Goal: Information Seeking & Learning: Learn about a topic

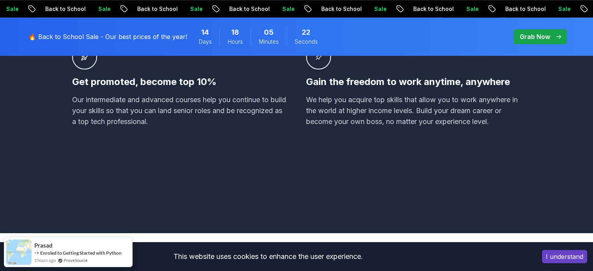
scroll to position [693, 0]
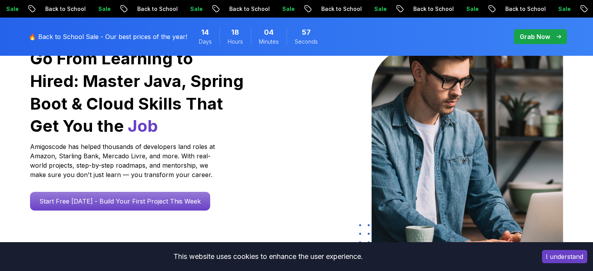
scroll to position [87, 0]
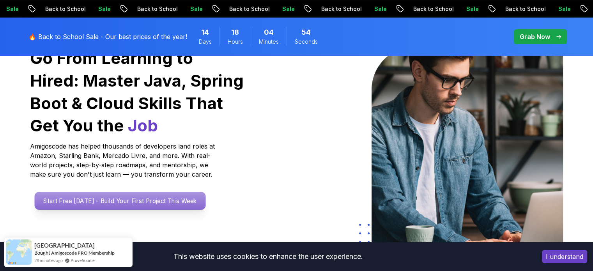
click at [161, 198] on p "Start Free Today - Build Your First Project This Week" at bounding box center [119, 201] width 171 height 18
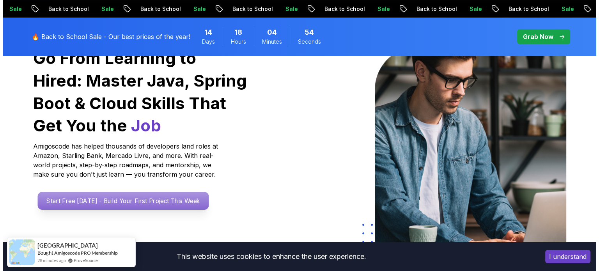
scroll to position [0, 0]
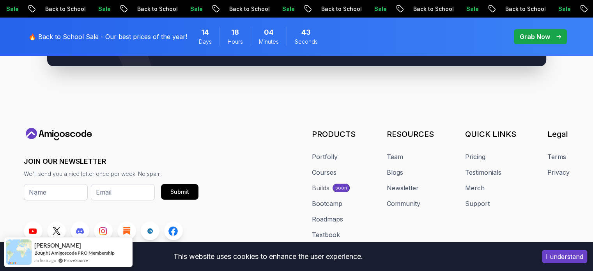
scroll to position [3013, 0]
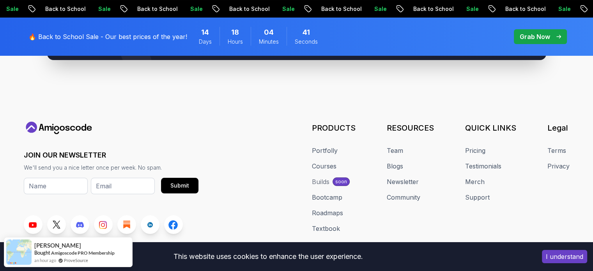
click at [553, 252] on button "I understand" at bounding box center [564, 256] width 45 height 13
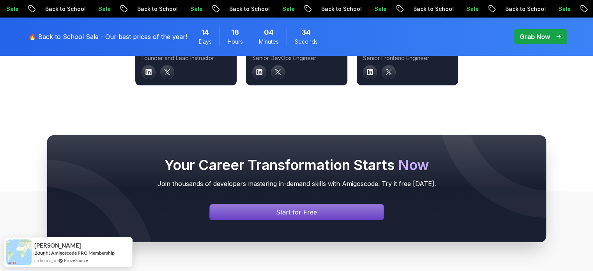
scroll to position [2827, 0]
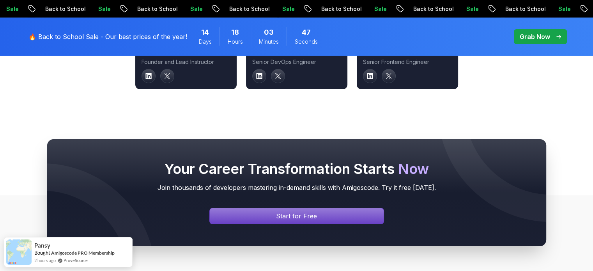
click at [559, 161] on div "Your Career Transformation Starts Now Join thousands of developers mastering in…" at bounding box center [297, 192] width 546 height 107
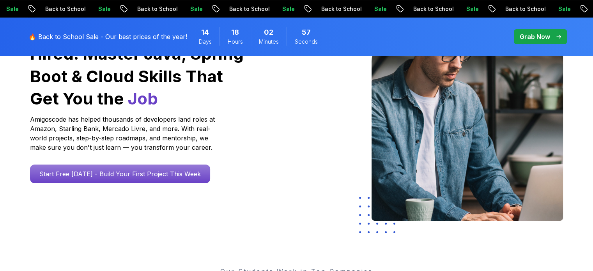
scroll to position [114, 0]
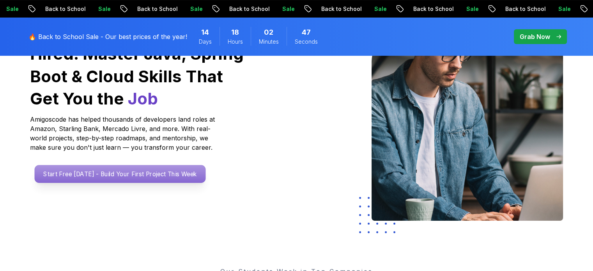
click at [178, 179] on p "Start Free Today - Build Your First Project This Week" at bounding box center [119, 174] width 171 height 18
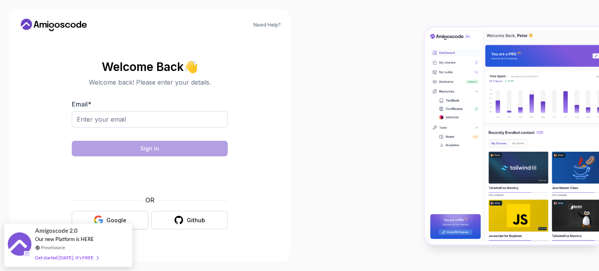
click at [117, 218] on div "Google" at bounding box center [116, 220] width 20 height 8
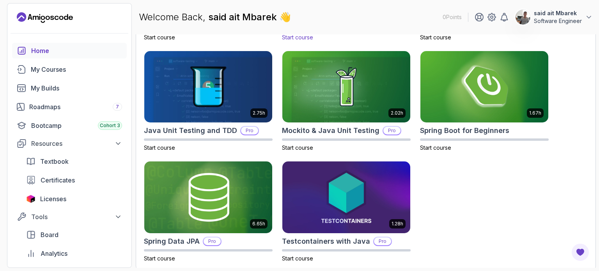
scroll to position [339, 0]
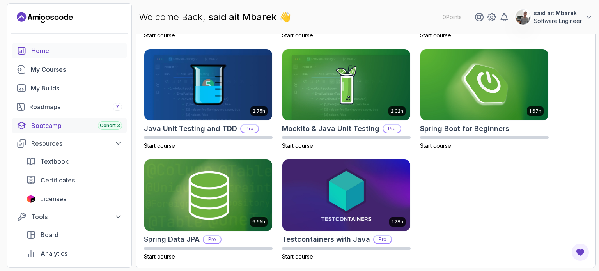
click at [38, 125] on div "Bootcamp Cohort 3" at bounding box center [76, 125] width 91 height 9
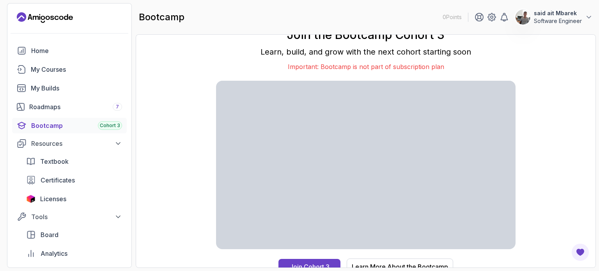
click at [280, 50] on p "Learn, build, and grow with the next cohort starting soon" at bounding box center [365, 51] width 299 height 11
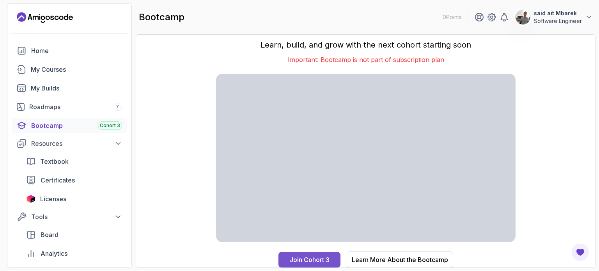
click at [320, 266] on button "Join Cohort 3" at bounding box center [309, 260] width 62 height 16
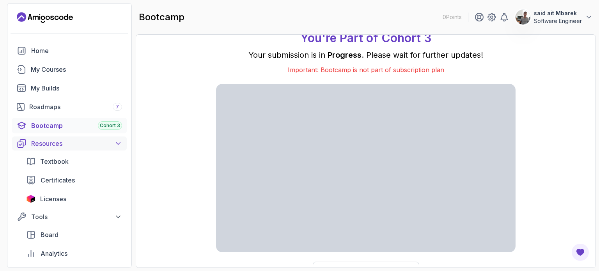
click at [122, 142] on icon at bounding box center [118, 144] width 8 height 8
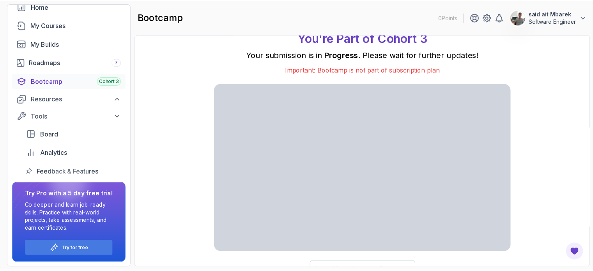
scroll to position [17, 0]
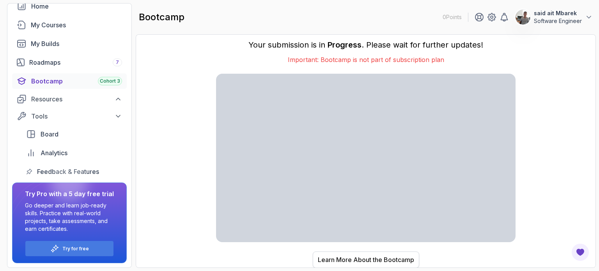
click at [358, 259] on div "Learn More About the Bootcamp" at bounding box center [366, 259] width 96 height 9
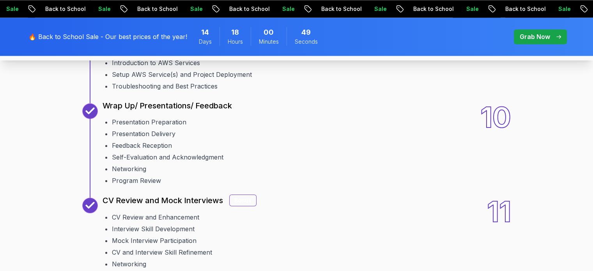
scroll to position [1369, 0]
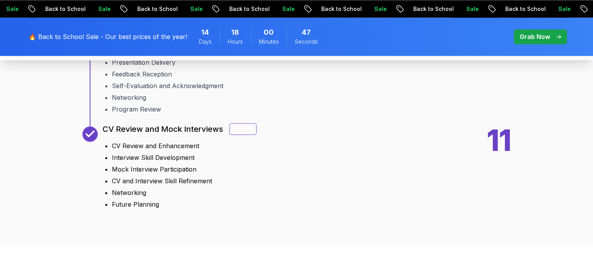
click at [240, 135] on div "Bonus" at bounding box center [242, 129] width 27 height 12
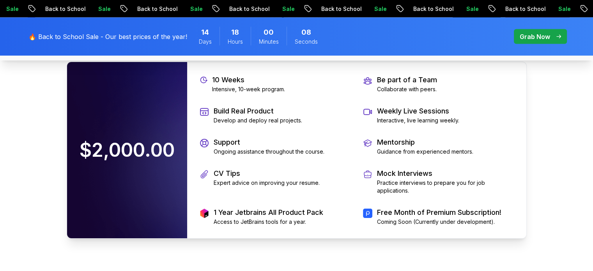
scroll to position [1686, 0]
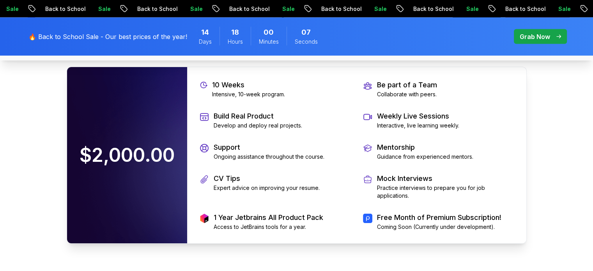
click at [537, 36] on p "Grab Now" at bounding box center [535, 36] width 30 height 9
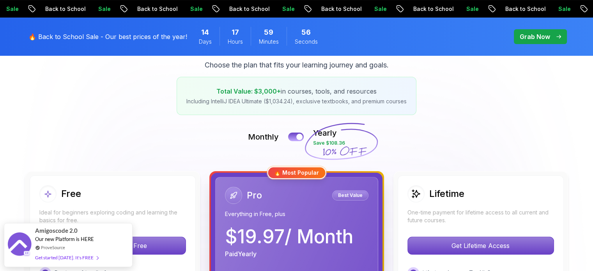
scroll to position [114, 0]
click at [299, 138] on div at bounding box center [299, 137] width 7 height 7
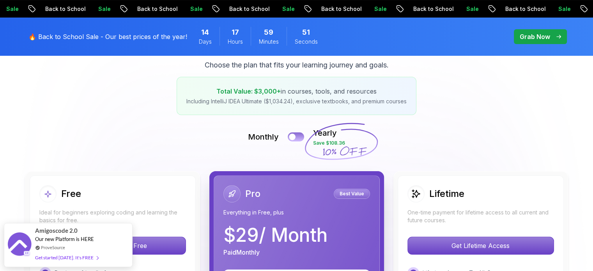
click at [299, 138] on button at bounding box center [296, 136] width 16 height 9
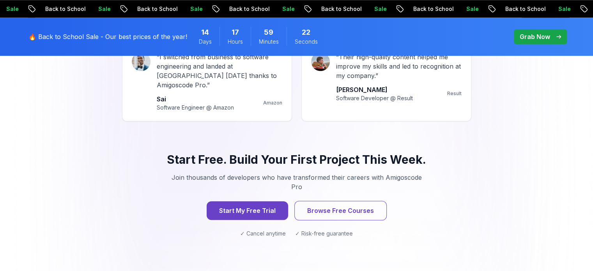
scroll to position [775, 0]
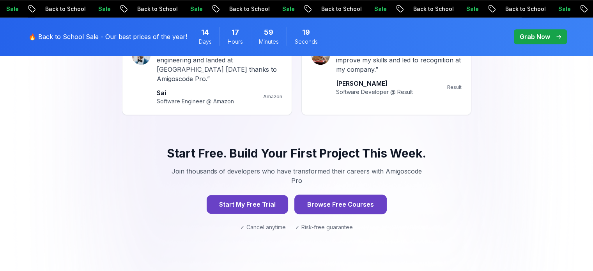
click at [337, 195] on button "Browse Free Courses" at bounding box center [340, 204] width 92 height 19
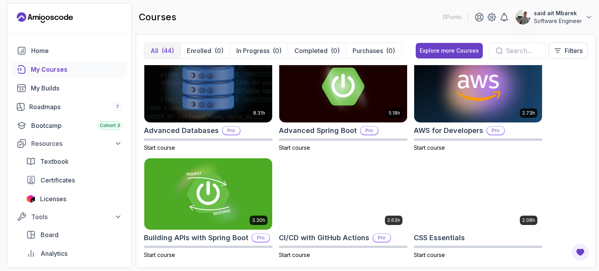
scroll to position [15, 0]
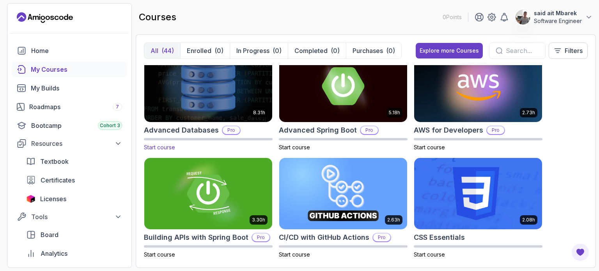
click at [178, 104] on img at bounding box center [208, 85] width 134 height 75
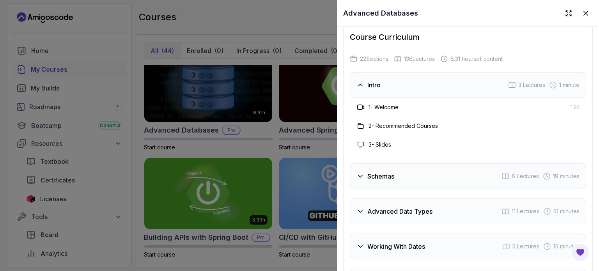
scroll to position [1352, 0]
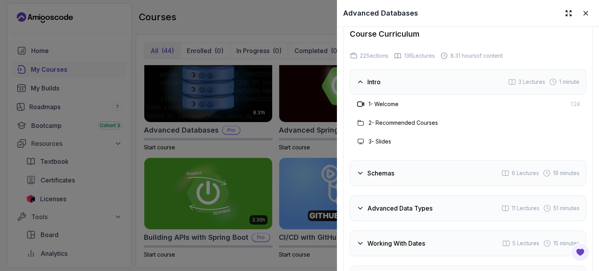
click at [437, 176] on div "Schemas 6 Lectures 19 minutes" at bounding box center [468, 173] width 236 height 26
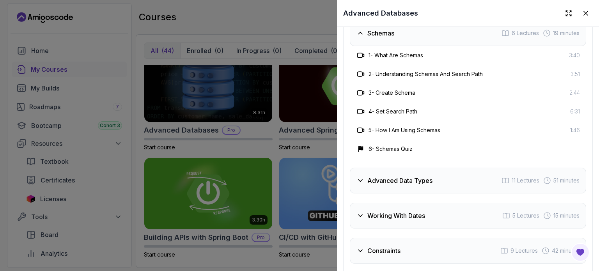
scroll to position [1437, 0]
click at [412, 184] on h3 "Advanced Data Types" at bounding box center [399, 179] width 65 height 9
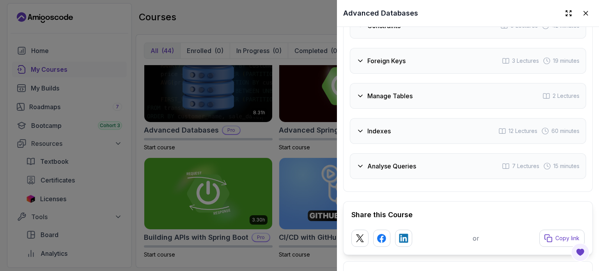
scroll to position [1756, 0]
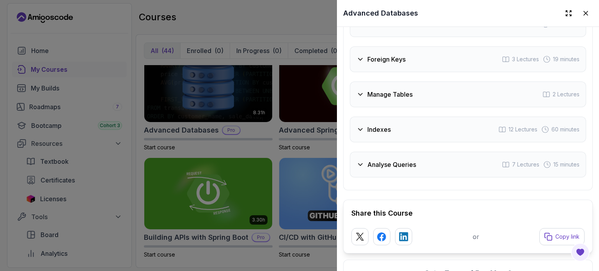
click at [362, 133] on icon at bounding box center [360, 130] width 8 height 8
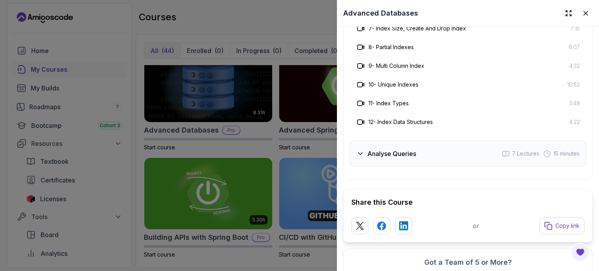
scroll to position [1786, 0]
click at [395, 158] on h3 "Analyse Queries" at bounding box center [391, 153] width 49 height 9
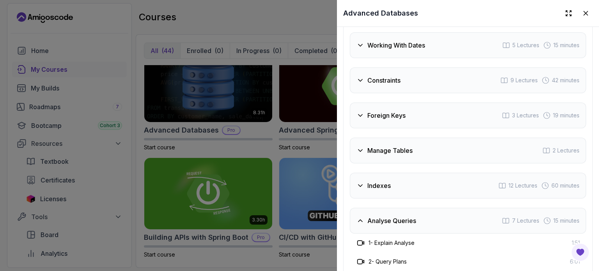
scroll to position [1487, 0]
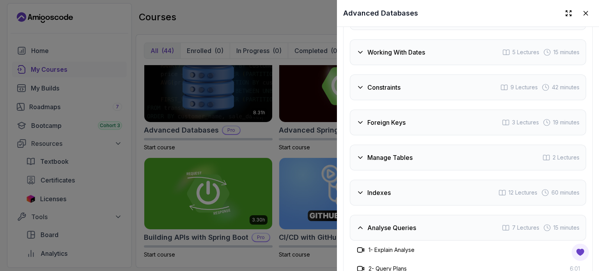
click at [403, 99] on div "Constraints 9 Lectures 42 minutes" at bounding box center [468, 87] width 236 height 26
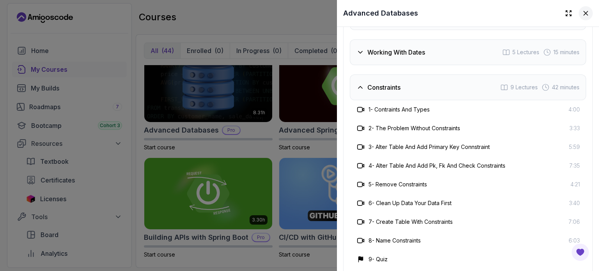
click at [582, 14] on icon at bounding box center [586, 13] width 8 height 8
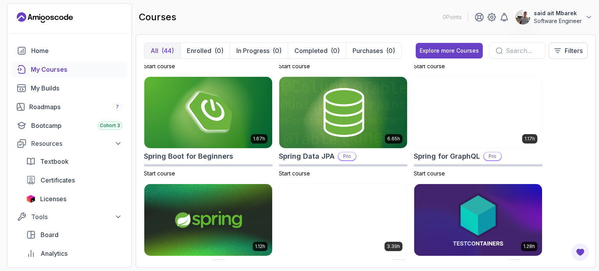
scroll to position [1279, 0]
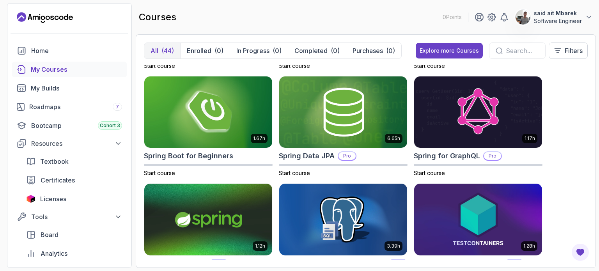
click at [574, 23] on p "Software Engineer" at bounding box center [558, 21] width 48 height 8
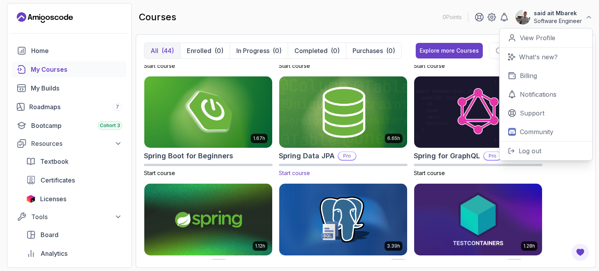
scroll to position [1420, 0]
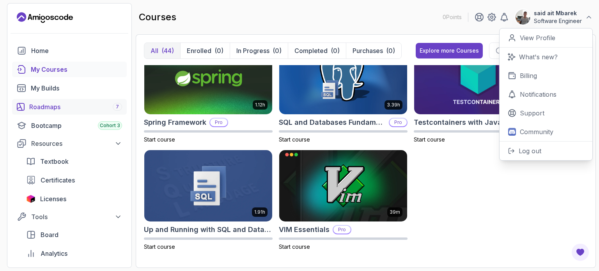
click at [70, 109] on div "Roadmaps 7" at bounding box center [75, 106] width 93 height 9
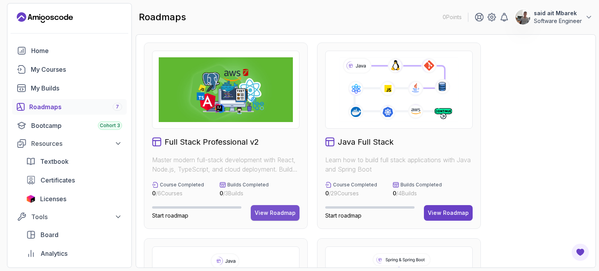
click at [283, 207] on button "View Roadmap" at bounding box center [275, 213] width 49 height 16
click at [289, 219] on button "View Roadmap" at bounding box center [275, 213] width 49 height 16
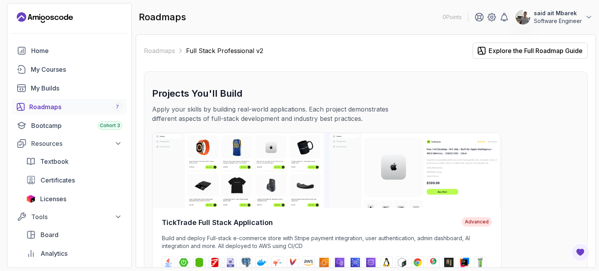
click at [524, 196] on div "TickTrade Full Stack Application Advanced Build and deploy Full-stack e-commerc…" at bounding box center [365, 226] width 427 height 187
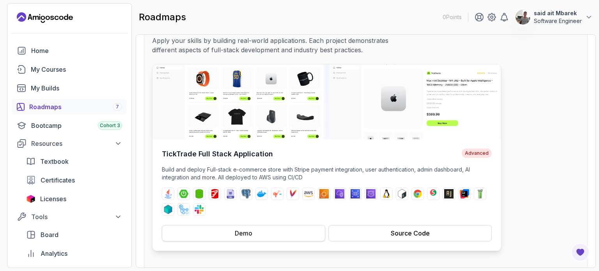
scroll to position [68, 0]
click at [398, 236] on div "Source Code" at bounding box center [410, 233] width 39 height 9
click at [253, 234] on button "Demo" at bounding box center [243, 233] width 163 height 16
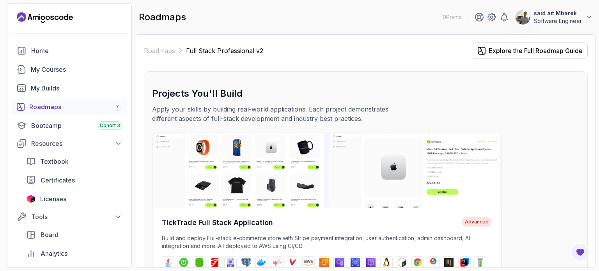
click at [68, 104] on div "Roadmaps 7" at bounding box center [75, 106] width 93 height 9
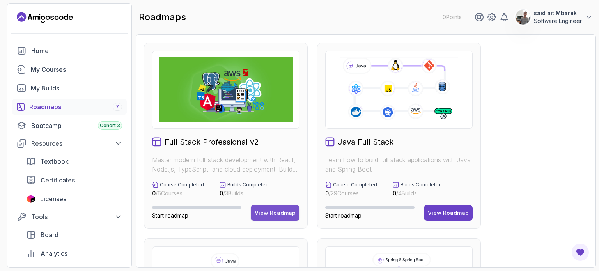
click at [278, 212] on div "View Roadmap" at bounding box center [275, 213] width 41 height 8
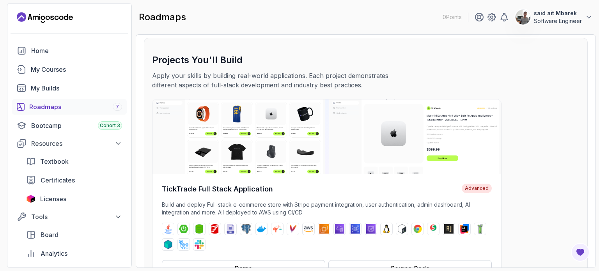
scroll to position [28, 0]
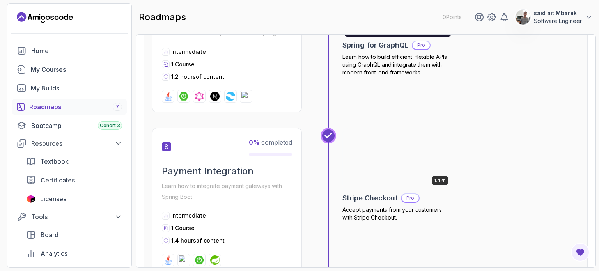
scroll to position [1229, 0]
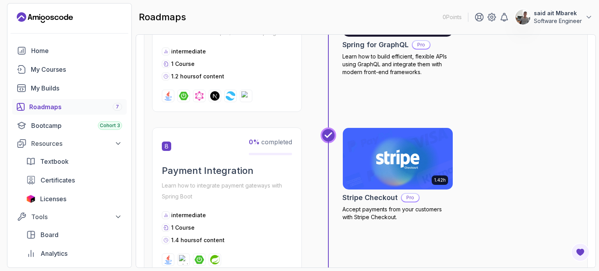
click at [542, 98] on div "1.17h Spring for GraphQL Pro Learn how to build efficient, flexible APIs using …" at bounding box center [460, 43] width 237 height 137
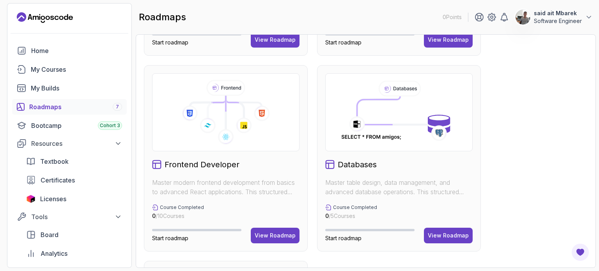
scroll to position [369, 0]
click at [273, 235] on div "View Roadmap" at bounding box center [275, 235] width 41 height 8
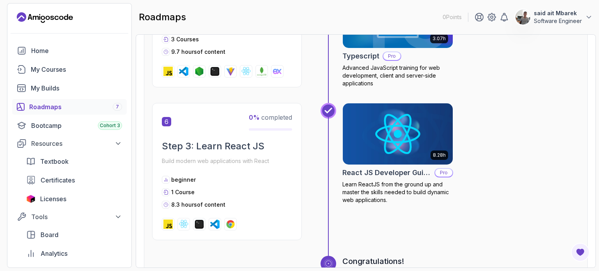
scroll to position [1126, 0]
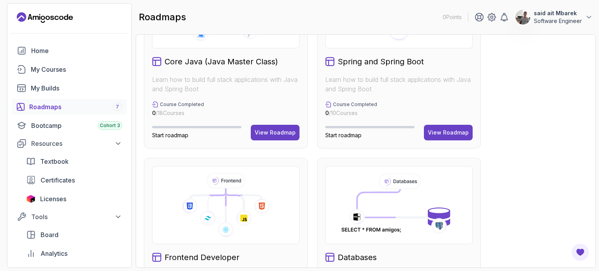
scroll to position [276, 0]
click at [447, 131] on div "View Roadmap" at bounding box center [448, 133] width 41 height 8
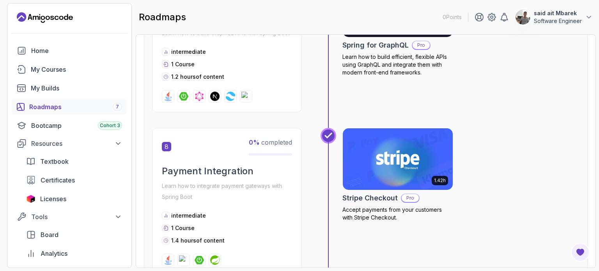
scroll to position [1411, 0]
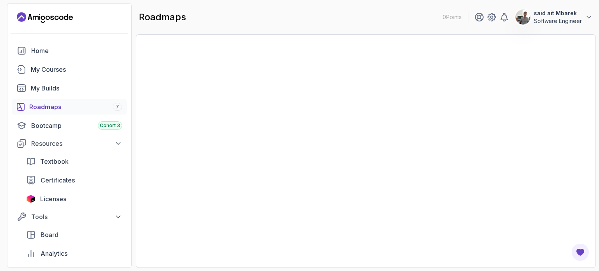
click at [599, 136] on section "0 Points said ait Mbarek Software Engineer Home My Courses My Builds Roadmaps 7…" at bounding box center [299, 135] width 599 height 271
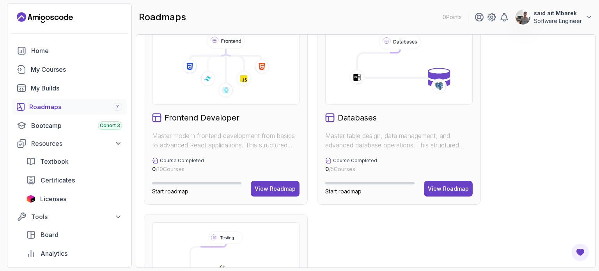
scroll to position [416, 0]
click at [457, 192] on button "View Roadmap" at bounding box center [448, 189] width 49 height 16
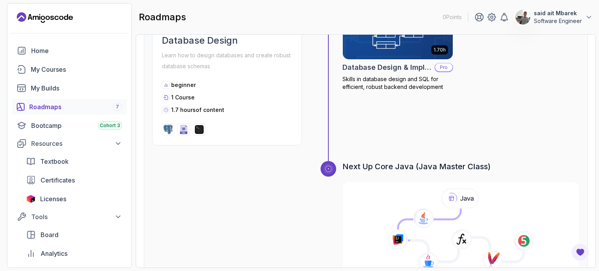
scroll to position [950, 0]
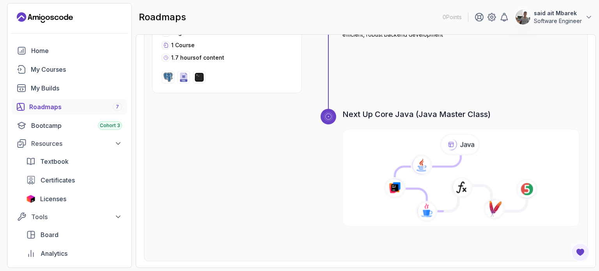
click at [469, 168] on icon at bounding box center [461, 183] width 132 height 56
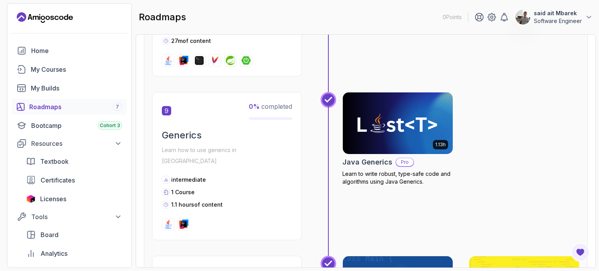
scroll to position [1428, 0]
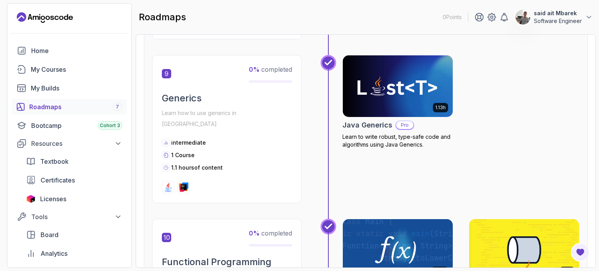
click at [50, 105] on div "Roadmaps 7" at bounding box center [75, 106] width 93 height 9
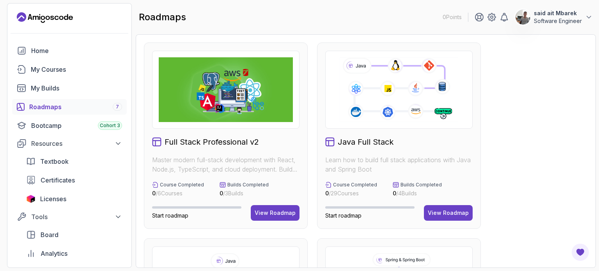
scroll to position [148, 0]
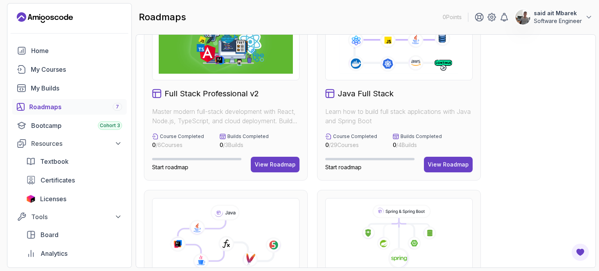
scroll to position [23, 0]
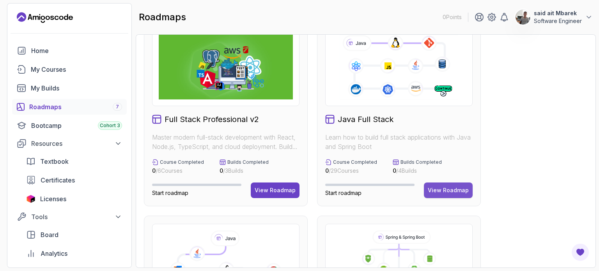
click at [452, 190] on div "View Roadmap" at bounding box center [448, 190] width 41 height 8
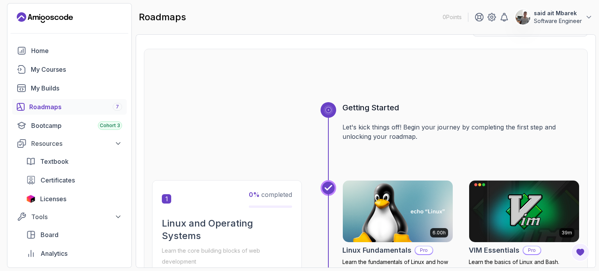
click at [596, 115] on section "0 Points said ait Mbarek Software Engineer Home My Courses My Builds Roadmaps 7…" at bounding box center [299, 135] width 599 height 271
click at [565, 85] on div at bounding box center [365, 83] width 427 height 37
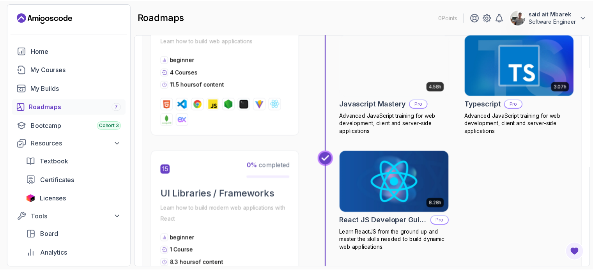
scroll to position [2767, 0]
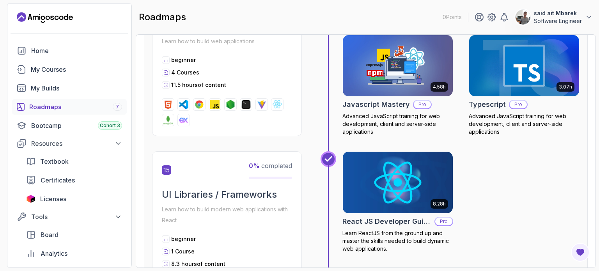
click at [387, 181] on img at bounding box center [397, 182] width 115 height 65
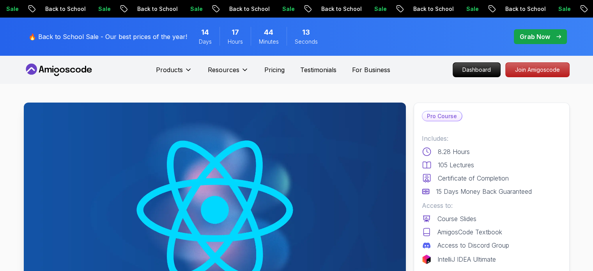
click at [209, 193] on img at bounding box center [215, 210] width 382 height 215
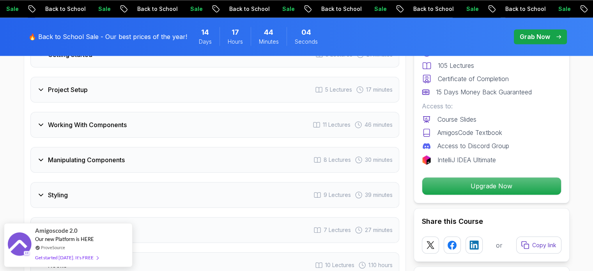
scroll to position [1241, 0]
click at [76, 67] on div "Getting Started 5 Lectures 21 minutes" at bounding box center [214, 54] width 369 height 26
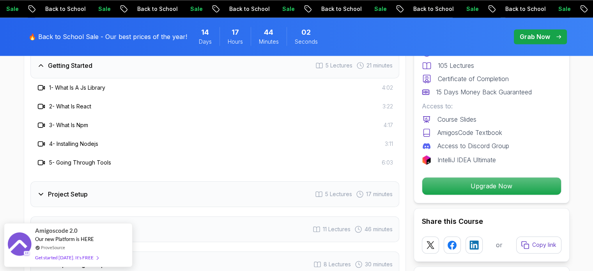
scroll to position [1184, 0]
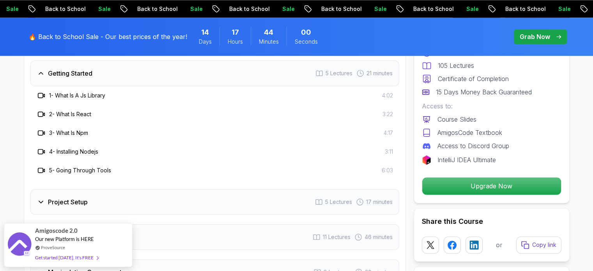
click at [76, 99] on h3 "1 - What Is A Js Library" at bounding box center [77, 96] width 56 height 8
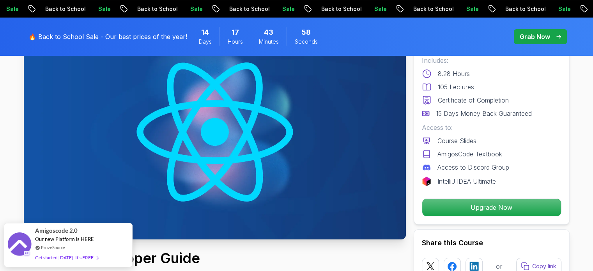
scroll to position [55, 0]
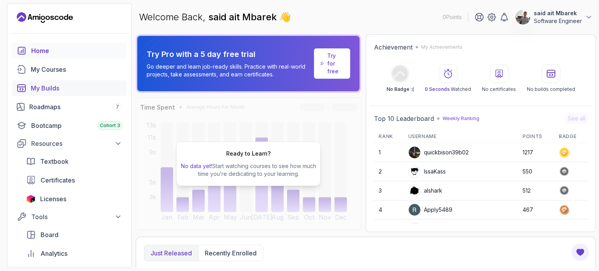
click at [62, 87] on div "My Builds" at bounding box center [76, 87] width 91 height 9
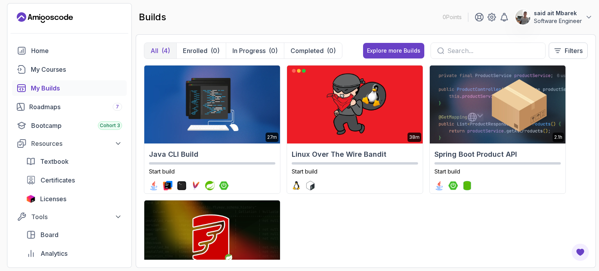
click at [389, 221] on div "27m Java CLI Build Start build 38m Linux Over The Wire Bandit Start build 2.1h …" at bounding box center [366, 162] width 444 height 195
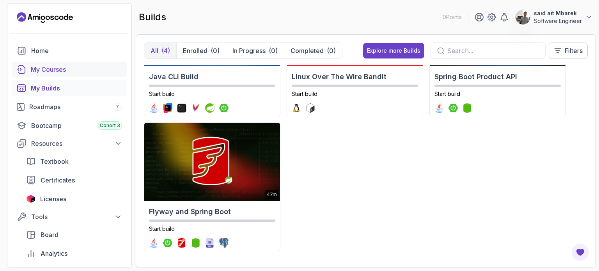
click at [52, 71] on div "My Courses" at bounding box center [76, 69] width 91 height 9
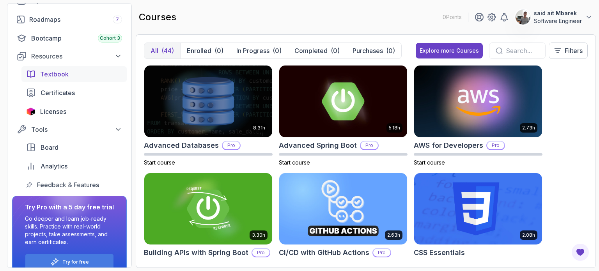
scroll to position [101, 0]
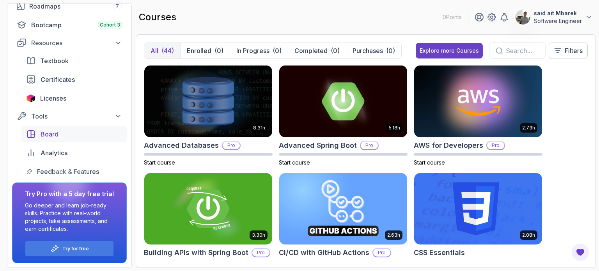
click at [55, 141] on link "Board" at bounding box center [73, 134] width 105 height 16
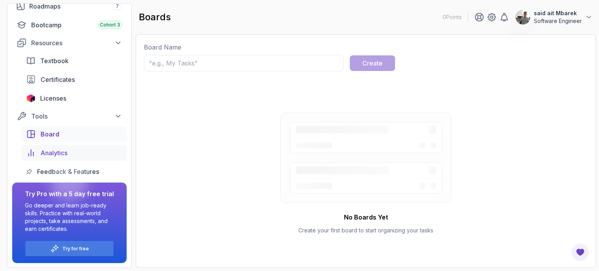
click at [58, 155] on span "Analytics" at bounding box center [54, 152] width 27 height 9
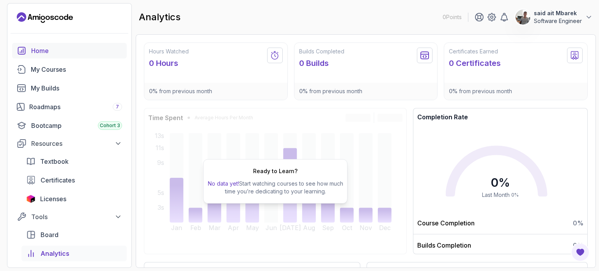
click at [37, 52] on div "Home" at bounding box center [76, 50] width 91 height 9
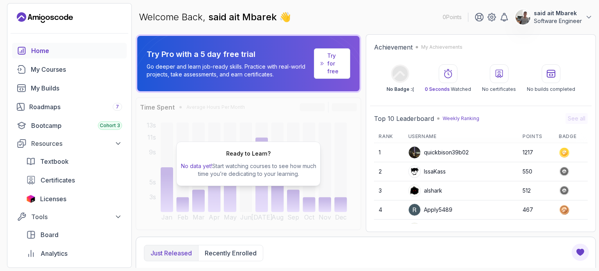
click at [329, 60] on p "Try for free" at bounding box center [335, 63] width 16 height 23
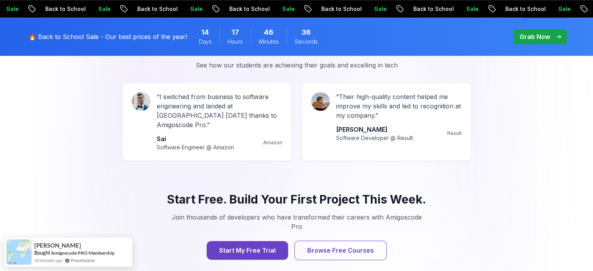
scroll to position [737, 0]
